Goal: Task Accomplishment & Management: Complete application form

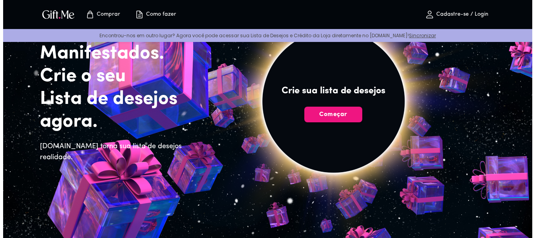
scroll to position [56, 0]
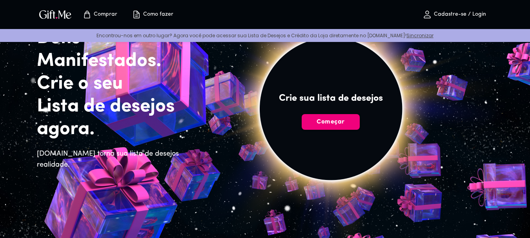
click at [343, 119] on font "Começar" at bounding box center [330, 122] width 28 height 6
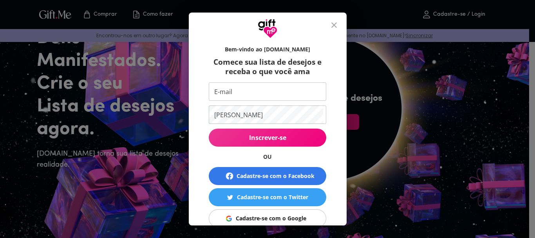
click at [285, 98] on input "E-mail" at bounding box center [266, 91] width 114 height 18
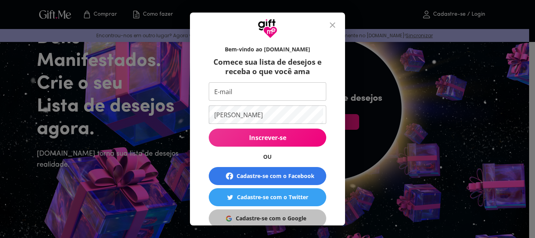
click at [265, 216] on font "Cadastre-se com o Google" at bounding box center [271, 217] width 71 height 7
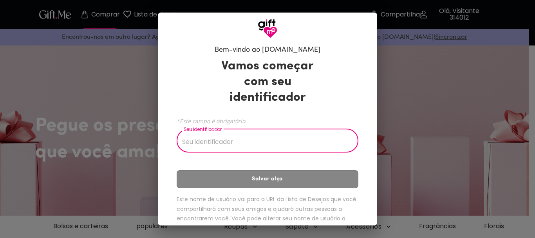
click at [323, 136] on input "Seu identificador" at bounding box center [263, 142] width 173 height 22
click at [230, 137] on input "Seu identificador" at bounding box center [263, 142] width 173 height 22
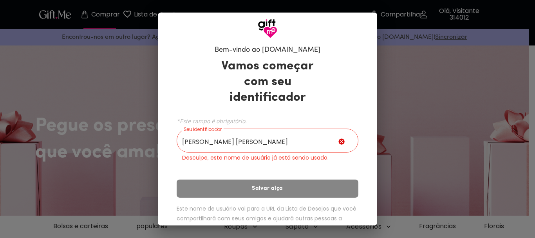
click at [272, 167] on div "Vamos começar com seu identificador *Este campo é obrigatório. Seu identificado…" at bounding box center [268, 151] width 182 height 193
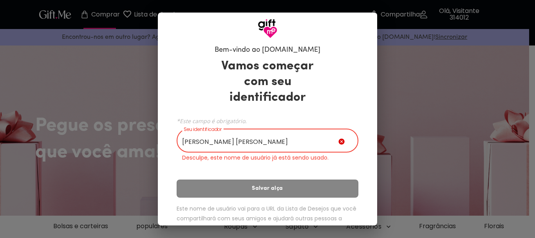
click at [270, 140] on input "ana beatriz" at bounding box center [258, 142] width 162 height 22
click at [193, 145] on input "ana beatriz" at bounding box center [258, 142] width 162 height 22
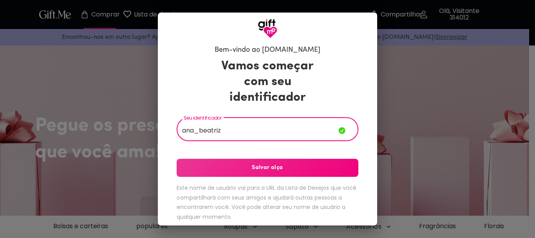
type input "ana_beatriz"
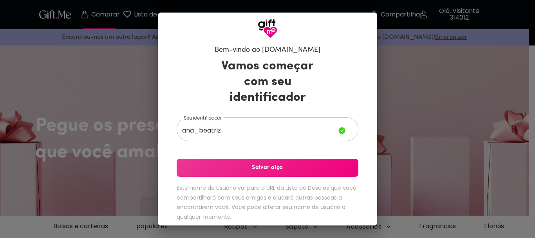
click at [244, 145] on div "Vamos começar com seu identificador Seu identificador ana_beatriz Seu identific…" at bounding box center [268, 141] width 182 height 172
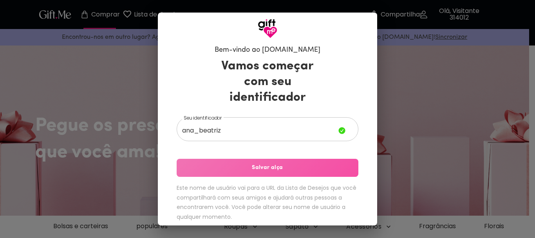
click at [249, 170] on span "Salvar alça" at bounding box center [268, 167] width 182 height 9
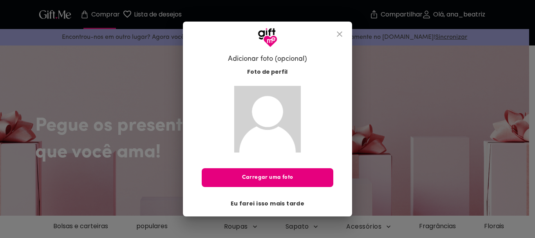
click at [272, 205] on font "Eu farei isso mais tarde" at bounding box center [268, 203] width 74 height 8
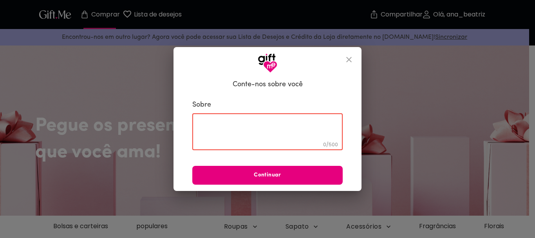
click at [270, 138] on textarea at bounding box center [268, 132] width 140 height 22
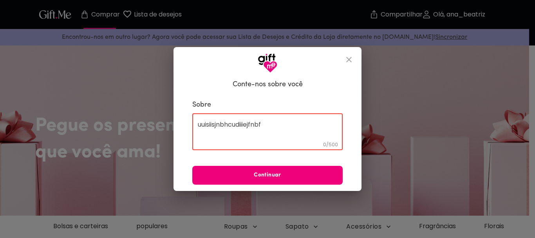
type textarea "uuisiisjnbhcudiiiejfnbf"
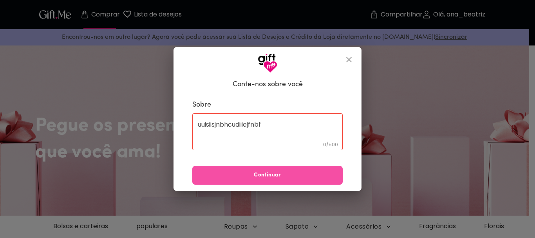
click at [292, 174] on span "Continuar" at bounding box center [267, 175] width 151 height 9
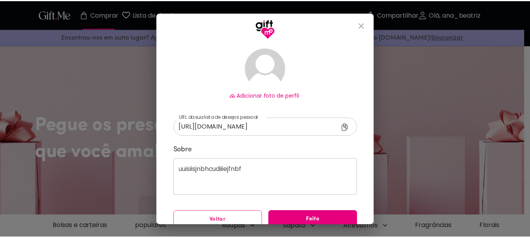
scroll to position [60, 0]
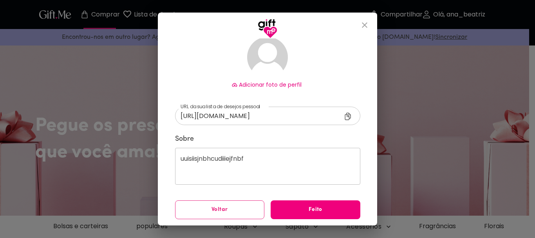
click at [302, 212] on span "Feito" at bounding box center [316, 209] width 90 height 9
